Goal: Task Accomplishment & Management: Manage account settings

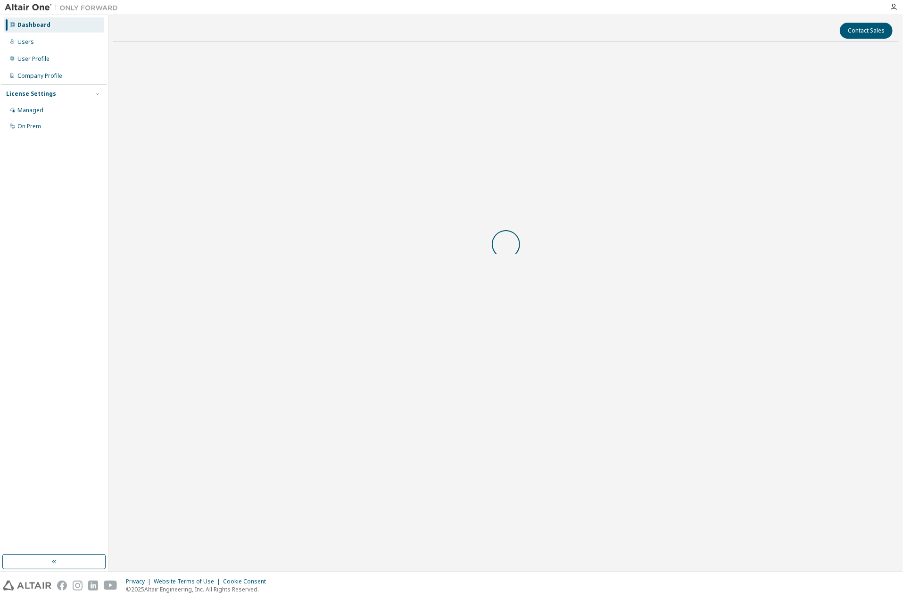
click at [544, 332] on div at bounding box center [505, 244] width 785 height 389
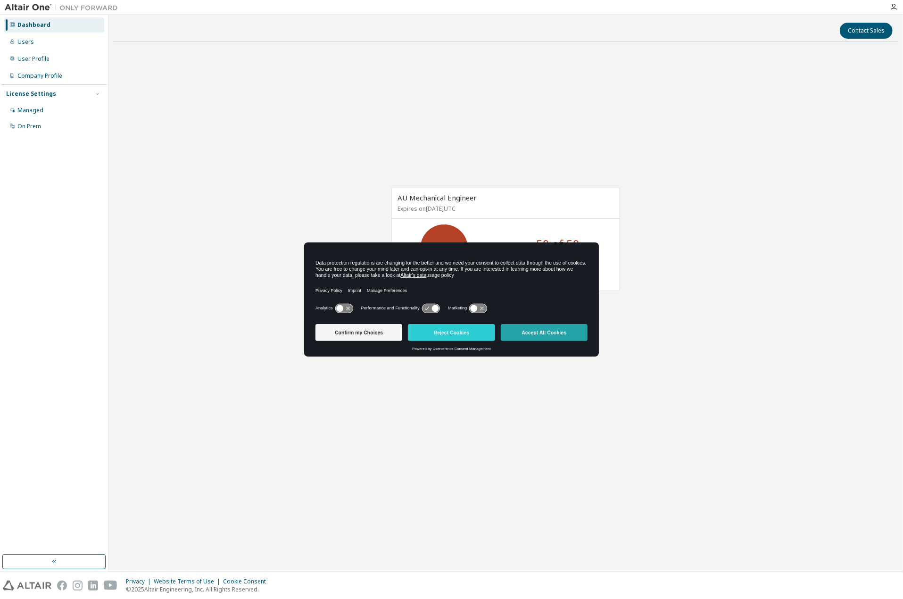
click at [544, 333] on button "Accept All Cookies" at bounding box center [544, 332] width 87 height 17
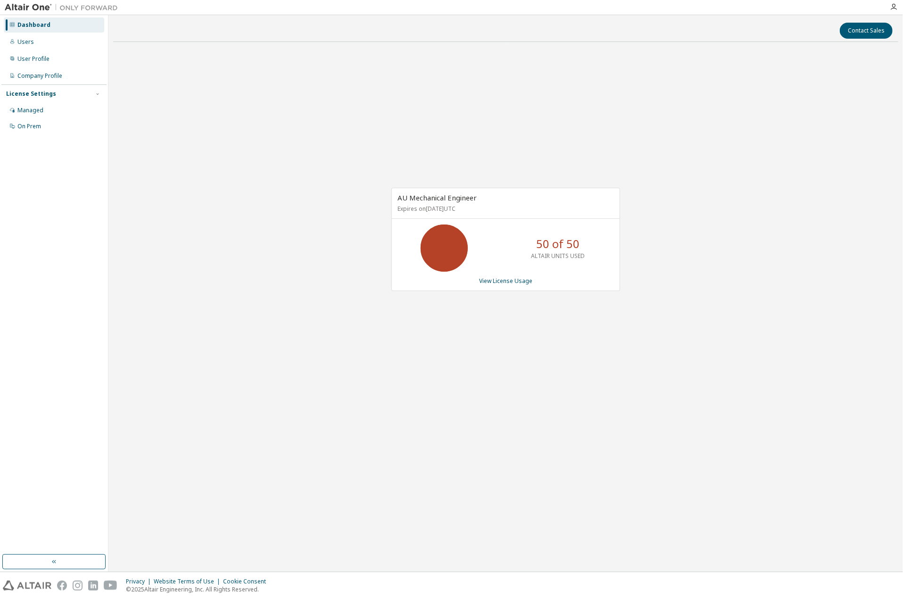
drag, startPoint x: 517, startPoint y: 364, endPoint x: 501, endPoint y: 361, distance: 15.8
click at [509, 362] on div "AU Mechanical Engineer Expires on [DATE] UTC 50 of 50 ALTAIR UNITS USED View Li…" at bounding box center [505, 244] width 785 height 389
click at [286, 175] on div "AU Mechanical Engineer Expires on [DATE] UTC 50 of 50 ALTAIR UNITS USED View Li…" at bounding box center [505, 244] width 785 height 389
click at [58, 24] on div "Dashboard" at bounding box center [54, 24] width 100 height 15
click at [33, 44] on div "Users" at bounding box center [54, 41] width 100 height 15
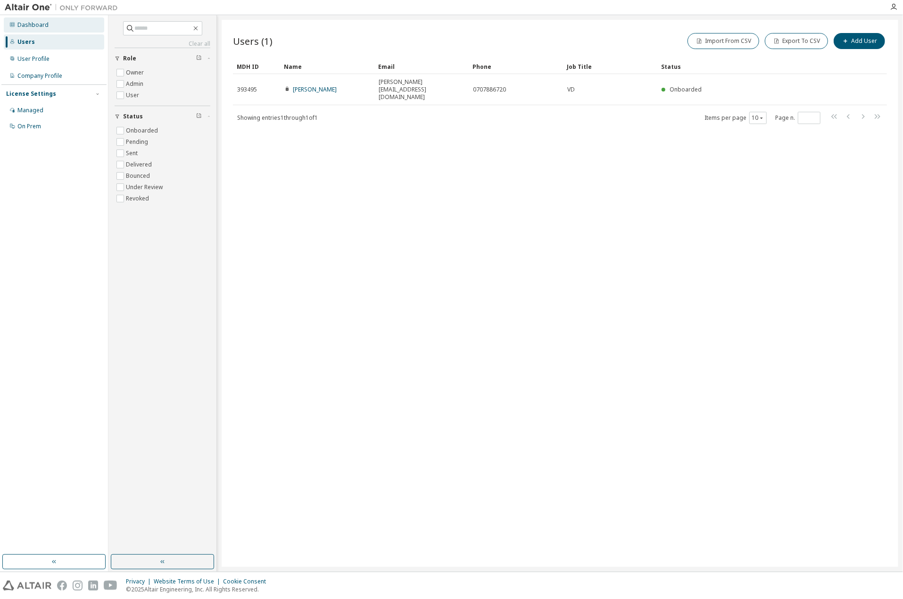
click at [34, 25] on div "Dashboard" at bounding box center [32, 25] width 31 height 8
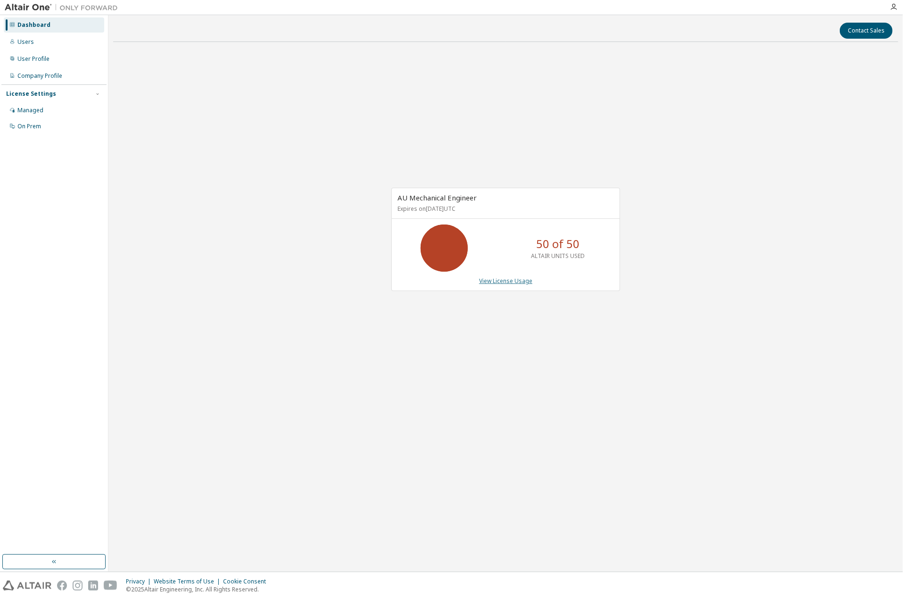
click at [497, 280] on link "View License Usage" at bounding box center [505, 281] width 53 height 8
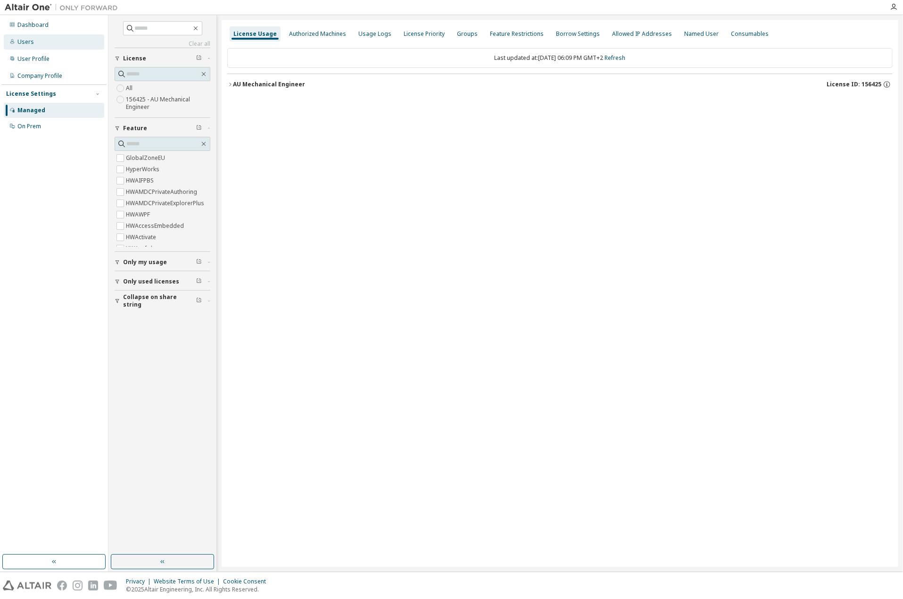
click at [28, 41] on div "Users" at bounding box center [25, 42] width 17 height 8
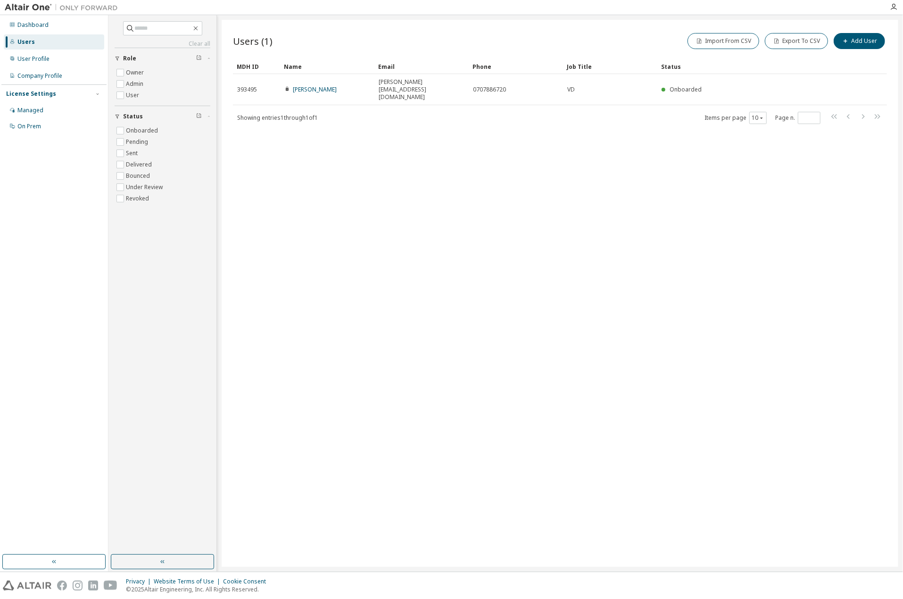
click at [524, 225] on div "Users (1) Import From CSV Export To CSV Add User Clear Load Save Save As Field …" at bounding box center [560, 293] width 677 height 547
click at [39, 59] on div "User Profile" at bounding box center [33, 59] width 32 height 8
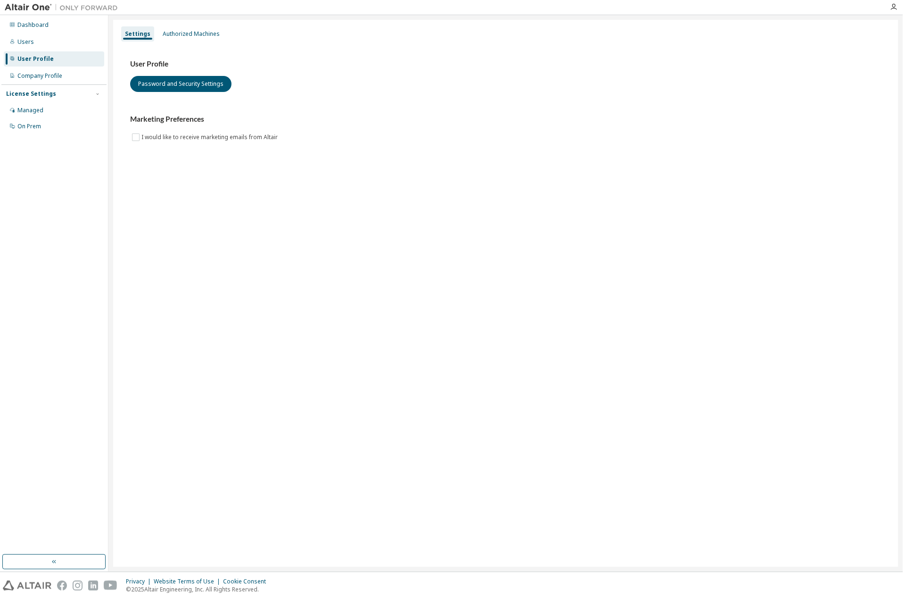
click at [163, 180] on div "Settings Authorized Machines User Profile Password and Security Settings Market…" at bounding box center [505, 293] width 785 height 547
click at [49, 77] on div "Company Profile" at bounding box center [39, 76] width 45 height 8
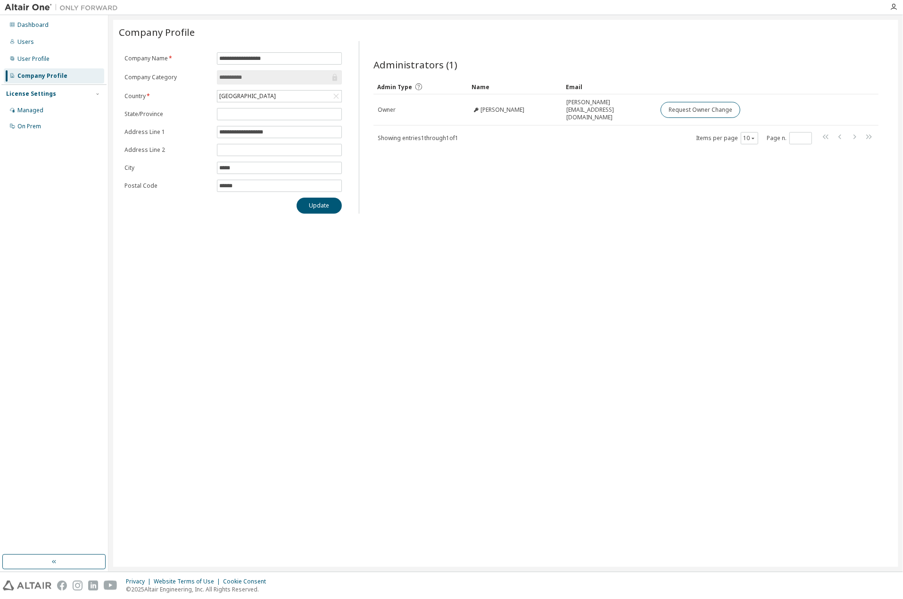
click at [32, 95] on div "License Settings" at bounding box center [31, 94] width 50 height 8
click at [33, 95] on div "License Settings" at bounding box center [31, 94] width 50 height 8
click at [33, 111] on div "Managed" at bounding box center [30, 111] width 26 height 8
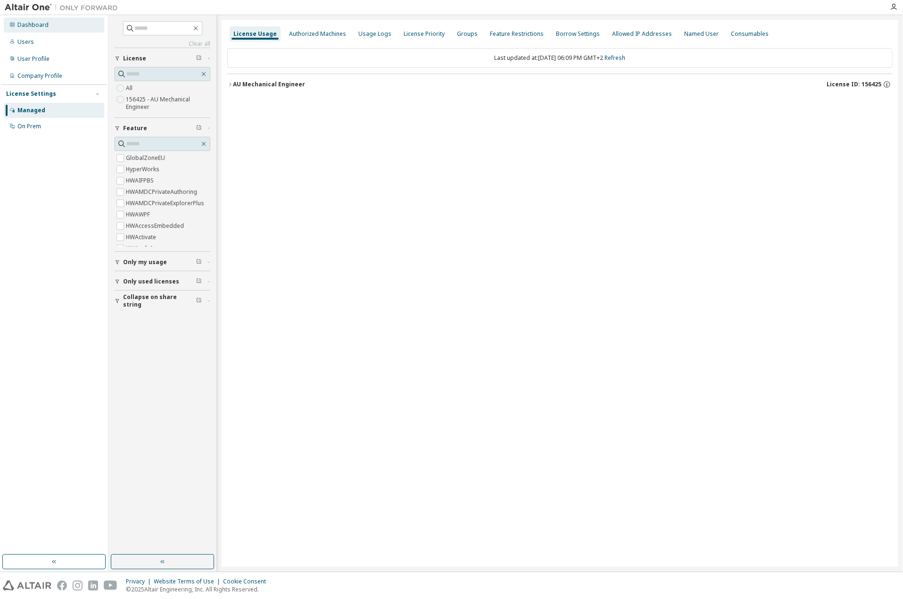
click at [24, 25] on div "Dashboard" at bounding box center [32, 25] width 31 height 8
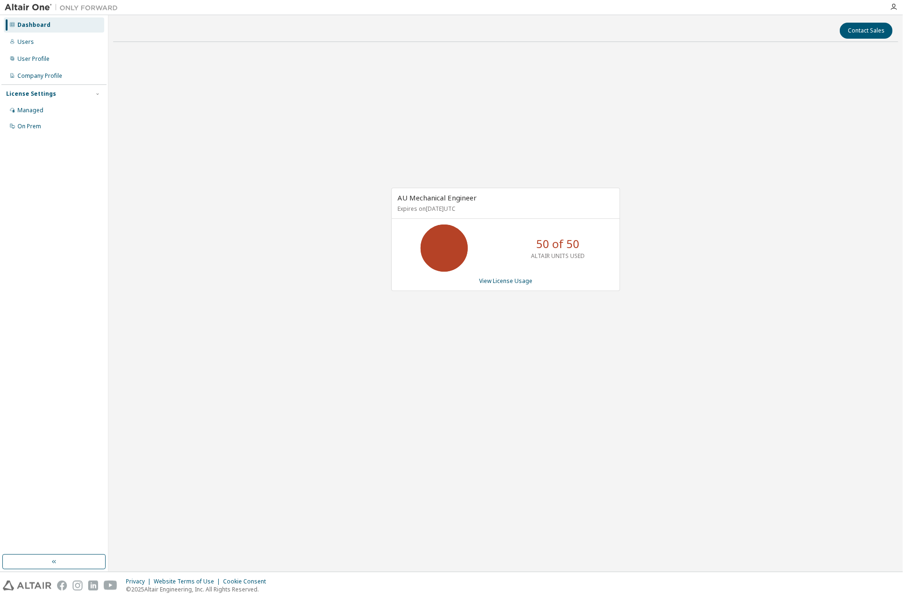
click at [356, 292] on div "AU Mechanical Engineer Expires on [DATE] UTC 50 of 50 ALTAIR UNITS USED View Li…" at bounding box center [505, 244] width 785 height 389
click at [442, 206] on p "Expires on November 1, 2025 UTC" at bounding box center [504, 209] width 214 height 8
drag, startPoint x: 498, startPoint y: 205, endPoint x: 505, endPoint y: 232, distance: 28.2
click at [498, 205] on p "Expires on November 1, 2025 UTC" at bounding box center [504, 209] width 214 height 8
click at [827, 206] on div "AU Mechanical Engineer Expires on [DATE] UTC 50 of 50 ALTAIR UNITS USED View Li…" at bounding box center [505, 244] width 785 height 389
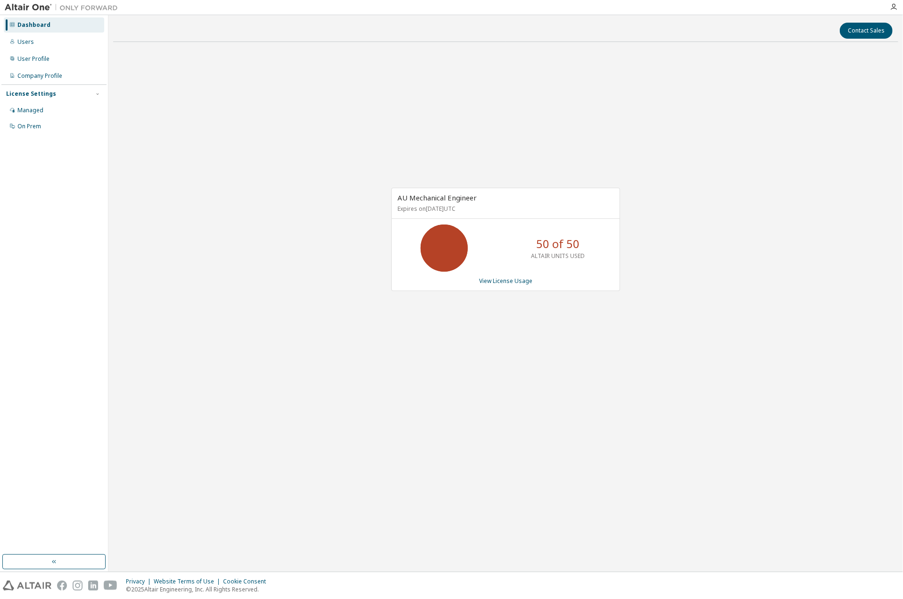
drag, startPoint x: 665, startPoint y: 315, endPoint x: 660, endPoint y: 306, distance: 9.7
click at [662, 307] on div "AU Mechanical Engineer Expires on [DATE] UTC 50 of 50 ALTAIR UNITS USED View Li…" at bounding box center [505, 244] width 785 height 389
click at [359, 161] on div "AU Mechanical Engineer Expires on [DATE] UTC 50 of 50 ALTAIR UNITS USED View Li…" at bounding box center [505, 244] width 785 height 389
drag, startPoint x: 277, startPoint y: 87, endPoint x: 278, endPoint y: 71, distance: 16.5
click at [277, 87] on div "AU Mechanical Engineer Expires on [DATE] UTC 50 of 50 ALTAIR UNITS USED View Li…" at bounding box center [505, 244] width 785 height 389
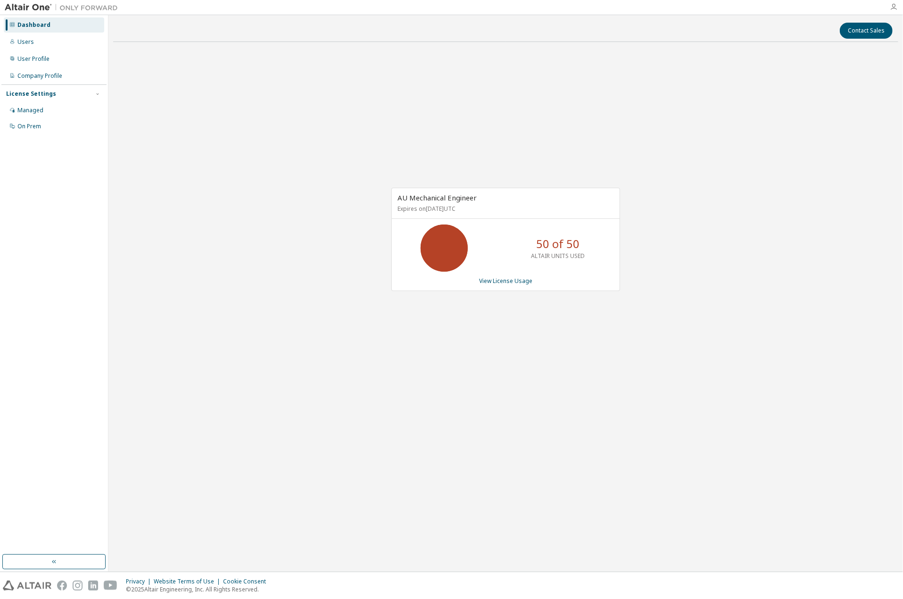
click at [896, 8] on icon "button" at bounding box center [894, 7] width 8 height 8
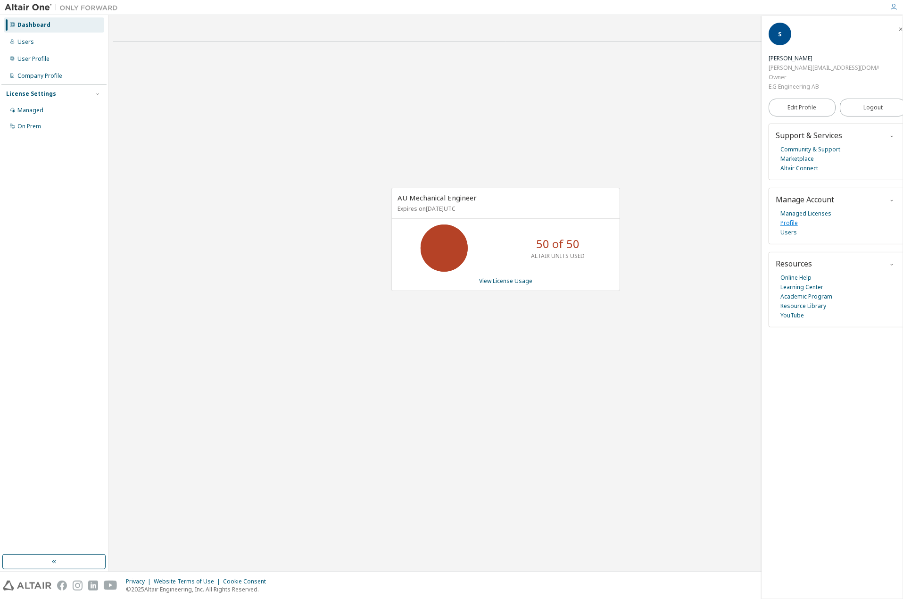
click at [783, 218] on link "Profile" at bounding box center [788, 222] width 17 height 9
click at [694, 119] on div "AU Mechanical Engineer Expires on [DATE] UTC 50 of 50 ALTAIR UNITS USED View Li…" at bounding box center [505, 244] width 785 height 389
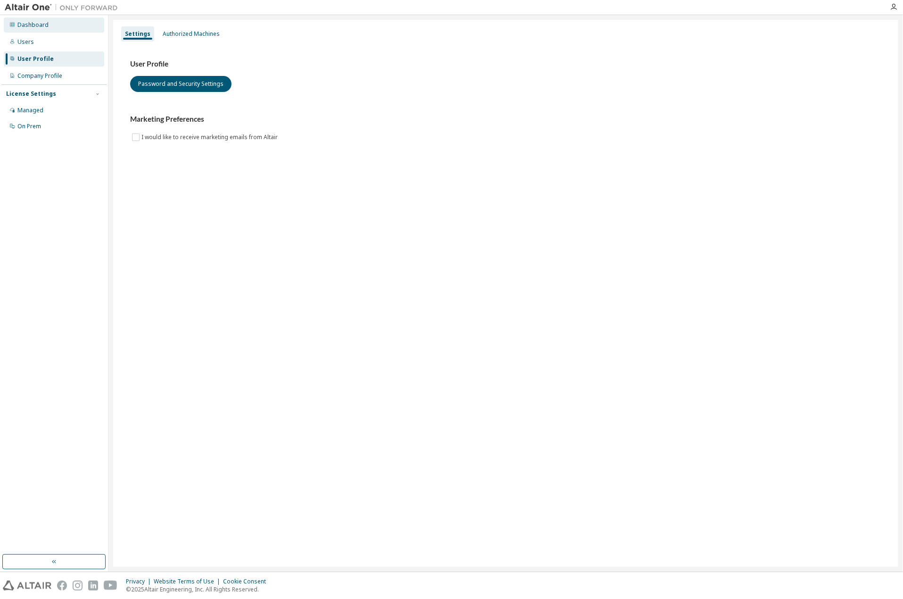
click at [35, 24] on div "Dashboard" at bounding box center [32, 25] width 31 height 8
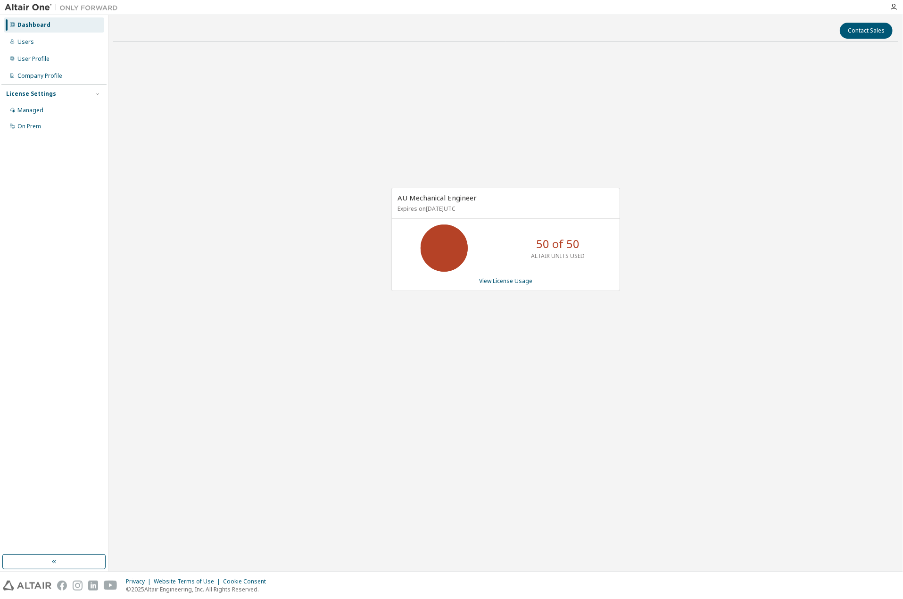
click at [614, 358] on div "AU Mechanical Engineer Expires on [DATE] UTC 50 of 50 ALTAIR UNITS USED View Li…" at bounding box center [505, 244] width 785 height 389
